Goal: Check status: Check status

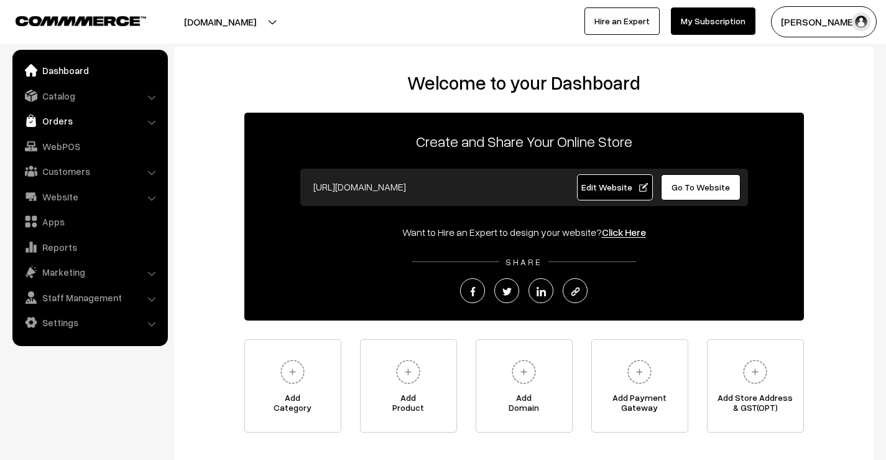
click at [65, 121] on link "Orders" at bounding box center [90, 120] width 148 height 22
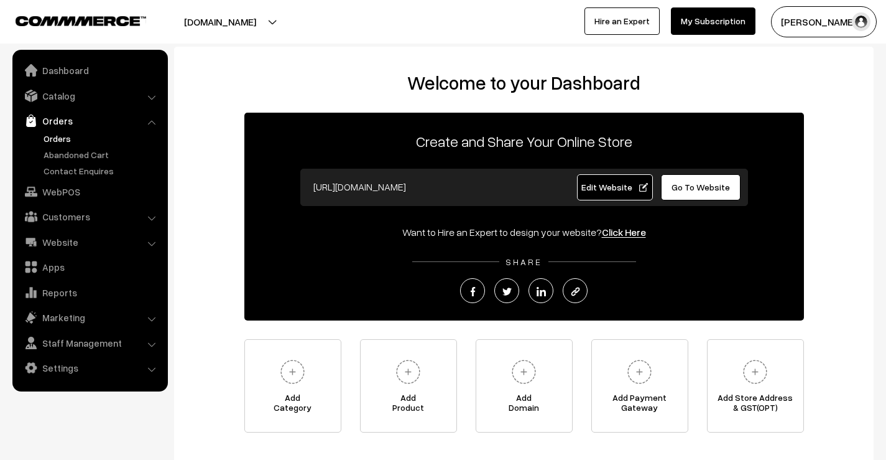
click at [61, 136] on link "Orders" at bounding box center [101, 138] width 123 height 13
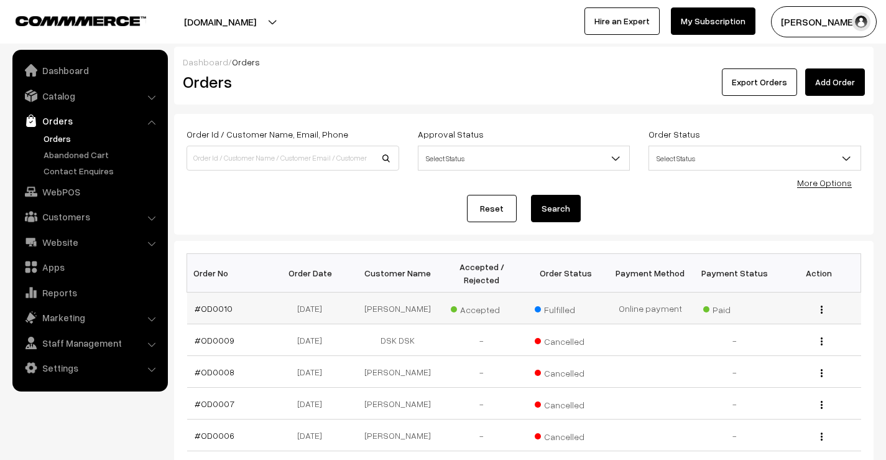
click at [818, 309] on div "View" at bounding box center [819, 308] width 70 height 13
click at [822, 311] on img "button" at bounding box center [822, 309] width 2 height 8
click at [783, 322] on link "View" at bounding box center [766, 326] width 106 height 27
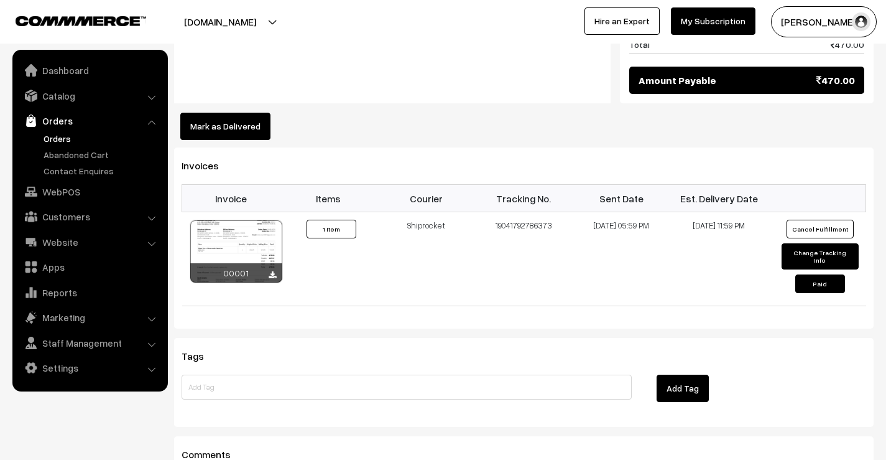
scroll to position [713, 0]
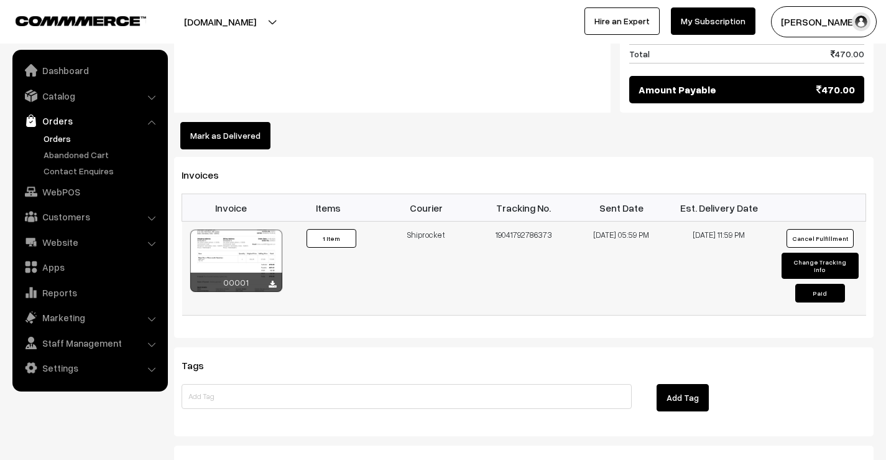
click at [256, 240] on div at bounding box center [236, 260] width 92 height 62
drag, startPoint x: 496, startPoint y: 234, endPoint x: 558, endPoint y: 234, distance: 61.6
click at [558, 234] on td "19041792786373" at bounding box center [524, 268] width 98 height 94
drag, startPoint x: 580, startPoint y: 231, endPoint x: 678, endPoint y: 236, distance: 97.8
click at [678, 236] on tr "00001 Invoice #00001 ×" at bounding box center [524, 268] width 684 height 94
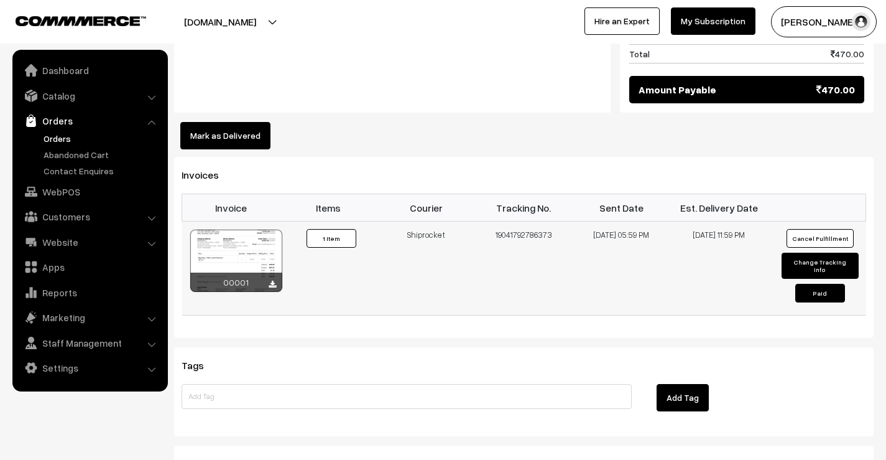
drag, startPoint x: 693, startPoint y: 233, endPoint x: 753, endPoint y: 240, distance: 60.1
click at [753, 240] on td "02-09-2025 11:59 PM" at bounding box center [719, 268] width 98 height 94
click at [749, 264] on td "02-09-2025 11:59 PM" at bounding box center [719, 268] width 98 height 94
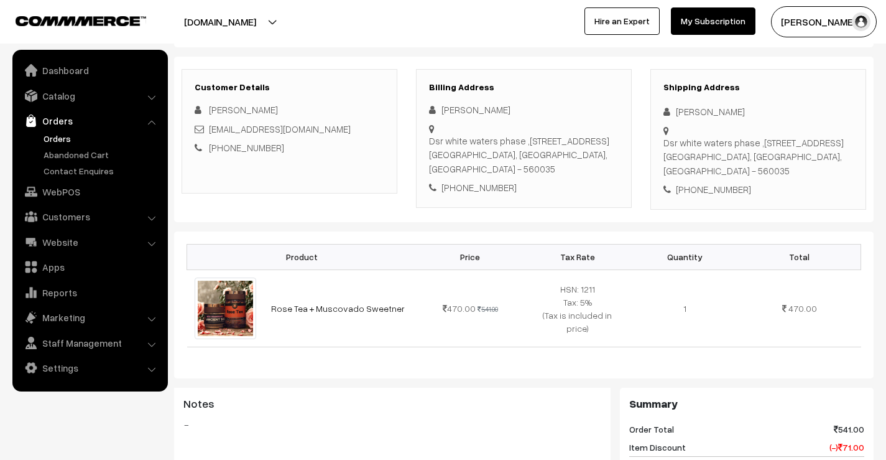
scroll to position [62, 0]
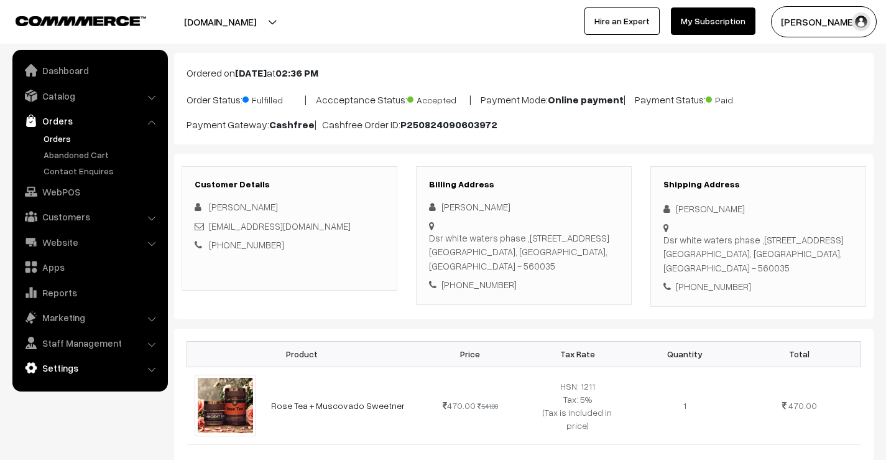
click at [73, 368] on link "Settings" at bounding box center [90, 367] width 148 height 22
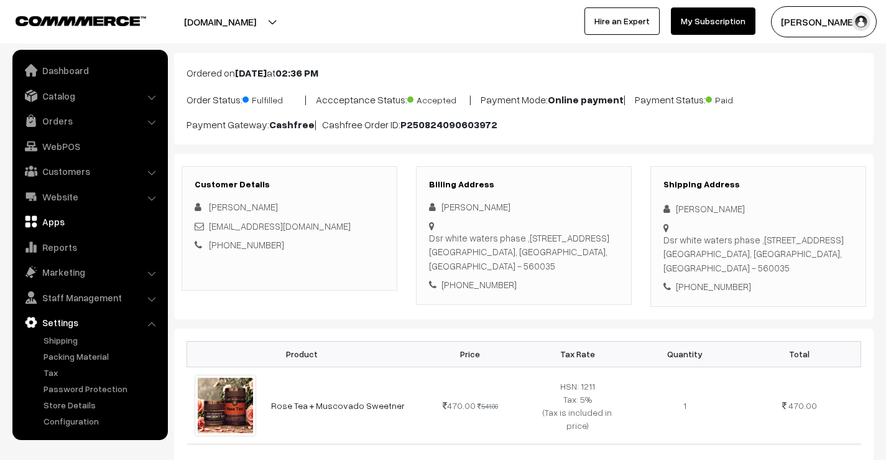
click at [62, 224] on link "Apps" at bounding box center [90, 221] width 148 height 22
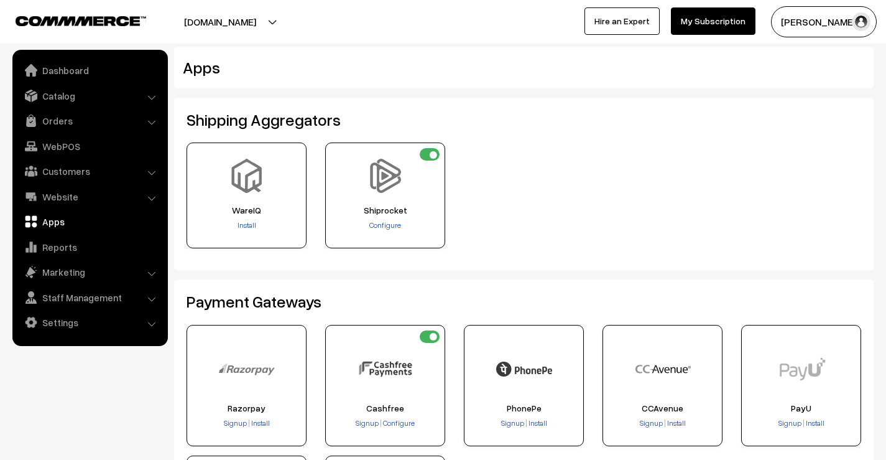
click at [823, 22] on button "[PERSON_NAME]…" at bounding box center [824, 21] width 106 height 31
click at [58, 125] on link "Orders" at bounding box center [90, 120] width 148 height 22
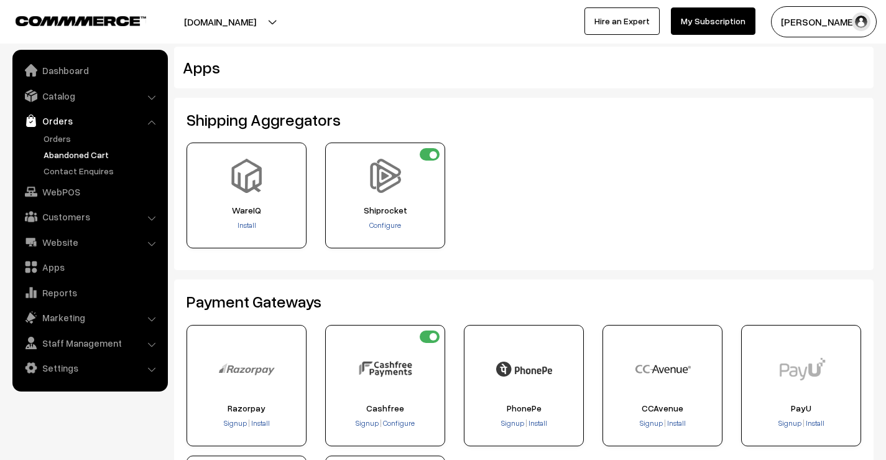
click at [68, 154] on link "Abandoned Cart" at bounding box center [101, 154] width 123 height 13
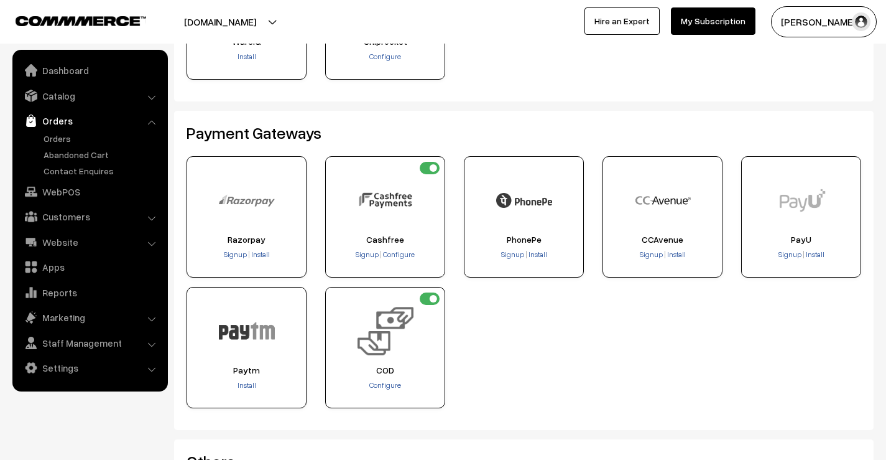
scroll to position [187, 0]
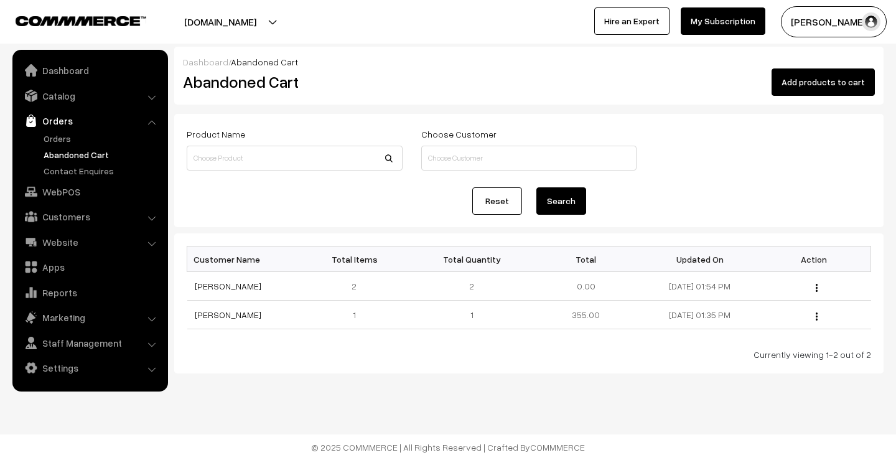
click at [839, 16] on button "D S Kirankumar…" at bounding box center [833, 21] width 106 height 31
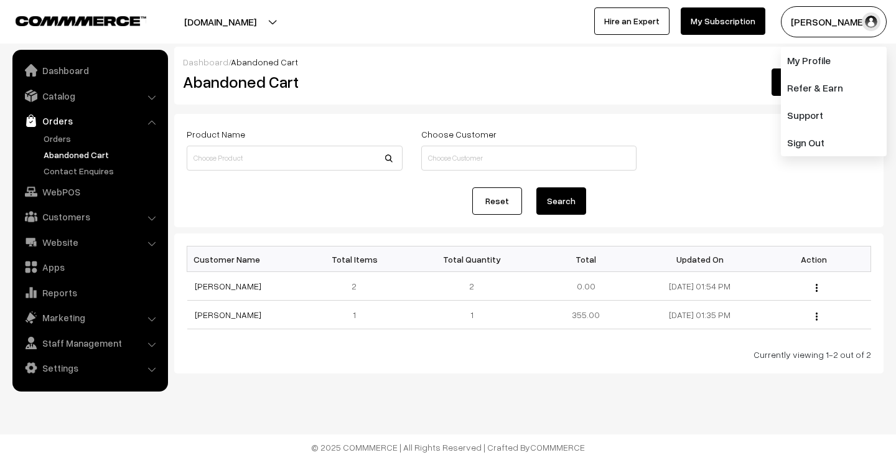
click at [561, 73] on div "Add products to cart" at bounding box center [647, 81] width 455 height 27
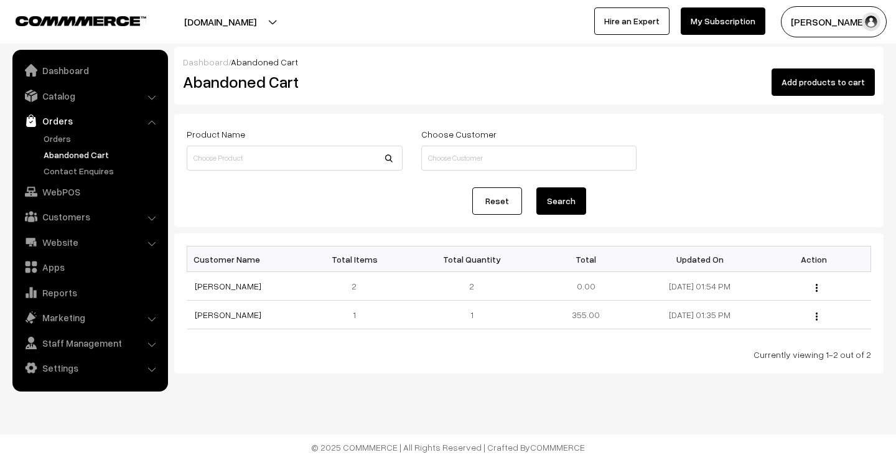
click at [853, 6] on div "goldenrecipes.shop Go to Website Create New Store D S Kirankumar… My Profile Re…" at bounding box center [448, 22] width 896 height 44
click at [845, 17] on button "D S Kirankumar…" at bounding box center [833, 21] width 106 height 31
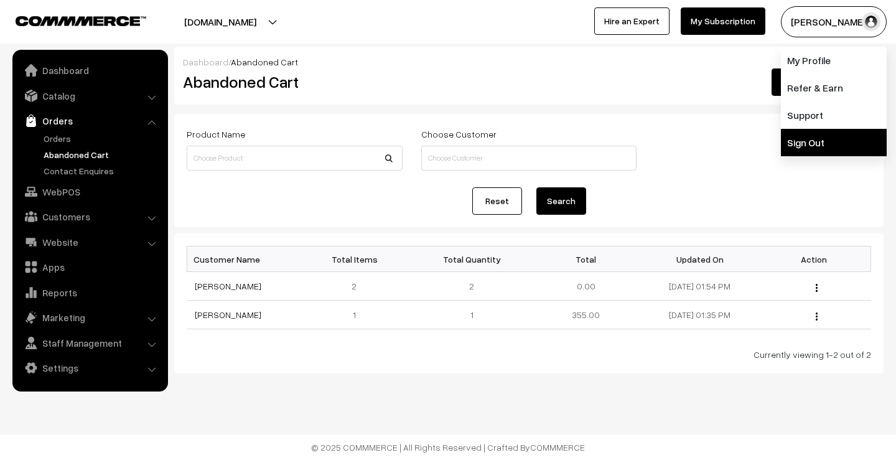
click at [799, 139] on link "Sign Out" at bounding box center [833, 142] width 106 height 27
